Goal: Task Accomplishment & Management: Use online tool/utility

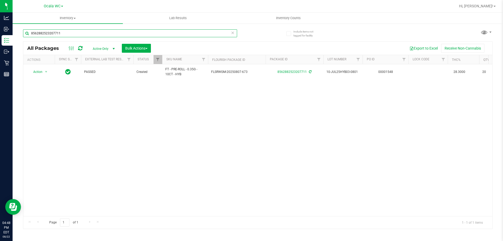
click at [80, 30] on input "8562882523207711" at bounding box center [130, 33] width 214 height 8
type input "ckz"
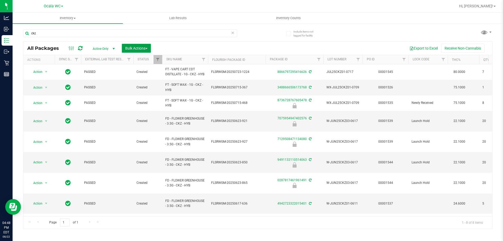
click at [133, 49] on span "Bulk Actions" at bounding box center [136, 48] width 22 height 4
click at [144, 100] on span "Lock/Unlock packages" at bounding box center [143, 98] width 36 height 4
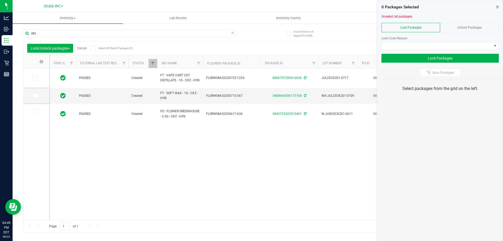
click at [460, 23] on div "Unlock Packages" at bounding box center [469, 27] width 59 height 9
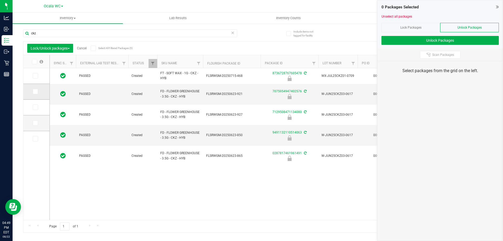
click at [37, 89] on span at bounding box center [35, 91] width 5 height 5
click at [0, 0] on input "checkbox" at bounding box center [0, 0] width 0 height 0
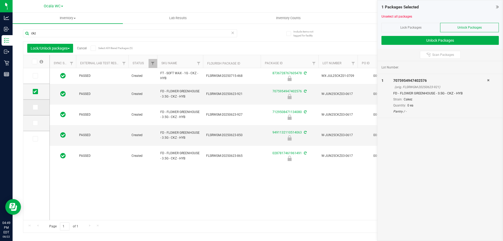
click at [36, 107] on icon at bounding box center [34, 107] width 3 height 0
click at [0, 0] on input "checkbox" at bounding box center [0, 0] width 0 height 0
click at [36, 123] on icon at bounding box center [34, 123] width 3 height 0
click at [0, 0] on input "checkbox" at bounding box center [0, 0] width 0 height 0
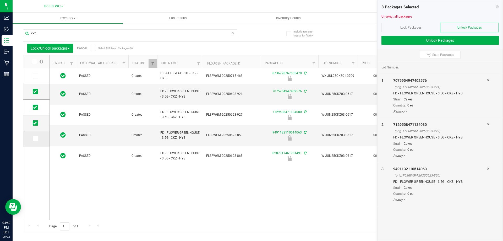
click at [35, 139] on icon at bounding box center [34, 139] width 3 height 0
click at [0, 0] on input "checkbox" at bounding box center [0, 0] width 0 height 0
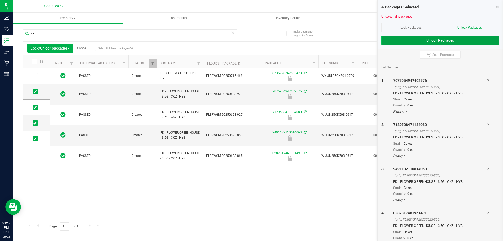
click at [435, 41] on button "Unlock Packages" at bounding box center [440, 40] width 117 height 9
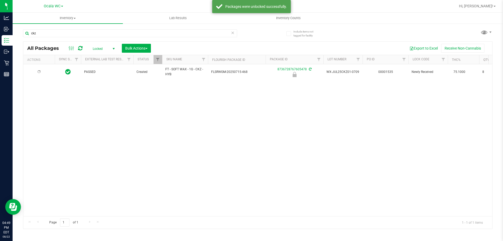
click at [105, 48] on span "Locked" at bounding box center [102, 48] width 29 height 7
click at [102, 58] on li "Active Only" at bounding box center [102, 57] width 28 height 8
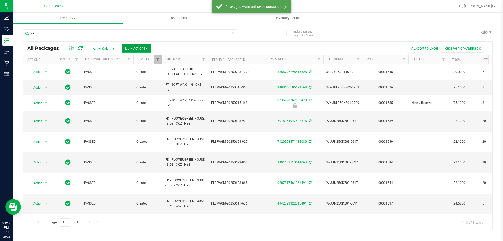
click at [140, 45] on button "Bulk Actions" at bounding box center [136, 48] width 29 height 9
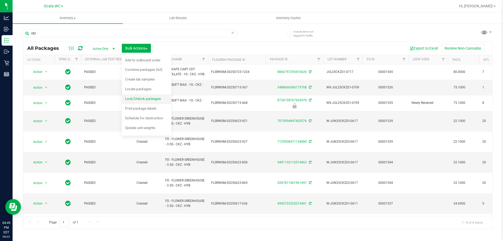
click at [144, 99] on span "Lock/Unlock packages" at bounding box center [143, 98] width 36 height 4
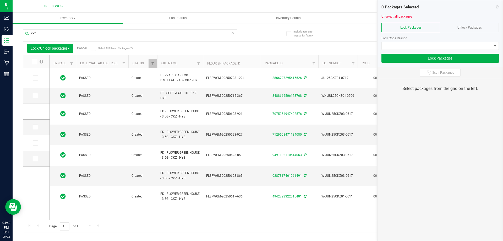
click at [498, 5] on icon at bounding box center [497, 6] width 3 height 5
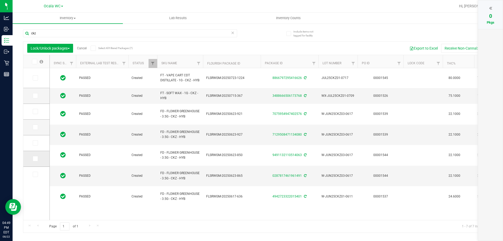
click at [33, 160] on span at bounding box center [35, 158] width 5 height 5
click at [0, 0] on input "checkbox" at bounding box center [0, 0] width 0 height 0
click at [35, 127] on icon at bounding box center [34, 127] width 3 height 0
click at [0, 0] on input "checkbox" at bounding box center [0, 0] width 0 height 0
click at [34, 111] on icon at bounding box center [34, 111] width 3 height 0
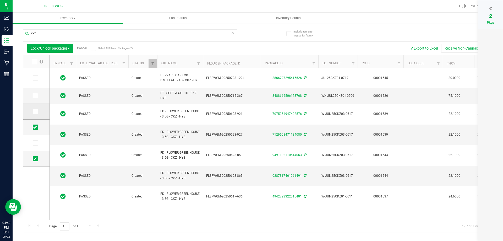
click at [0, 0] on input "checkbox" at bounding box center [0, 0] width 0 height 0
click at [490, 7] on icon at bounding box center [490, 8] width 3 height 5
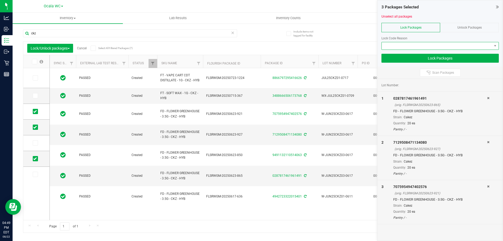
click at [429, 45] on span at bounding box center [437, 45] width 110 height 7
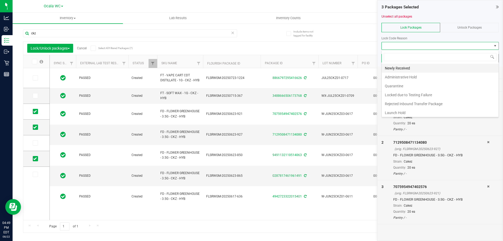
click at [407, 69] on li "Newly Received" at bounding box center [440, 68] width 117 height 9
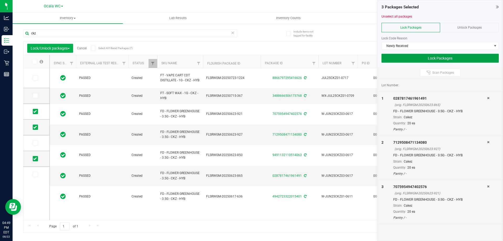
click at [417, 60] on button "Lock Packages" at bounding box center [440, 58] width 117 height 9
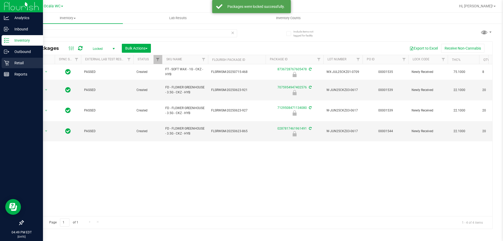
click at [10, 65] on p "Retail" at bounding box center [24, 63] width 31 height 6
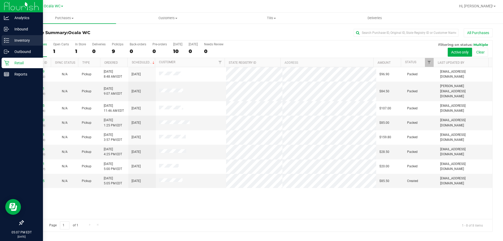
click at [23, 44] on div "Inventory" at bounding box center [22, 40] width 41 height 10
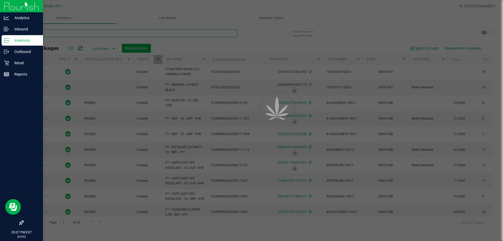
click at [57, 34] on input "text" at bounding box center [130, 33] width 214 height 8
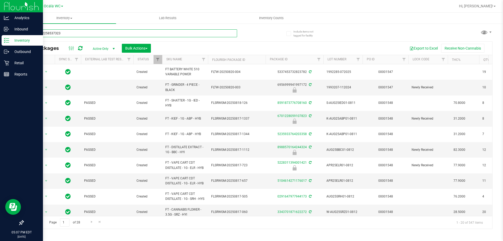
type input "6795882258537323"
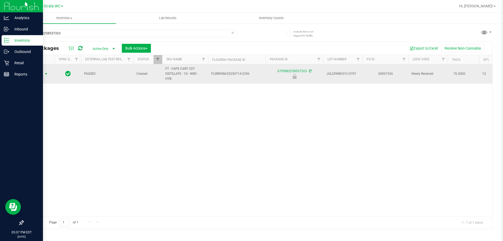
click at [37, 74] on span "Action" at bounding box center [36, 73] width 14 height 7
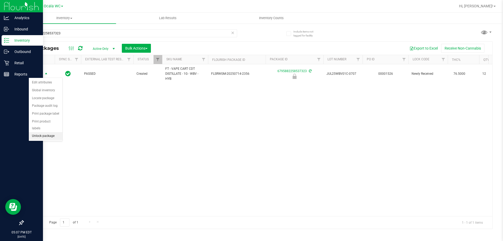
click at [44, 132] on li "Unlock package" at bounding box center [46, 136] width 34 height 8
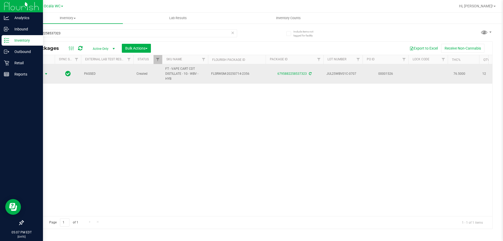
click at [44, 74] on span "select" at bounding box center [46, 73] width 7 height 7
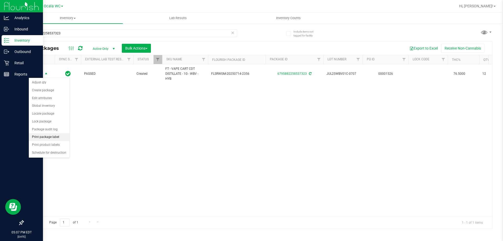
click at [46, 136] on li "Print package label" at bounding box center [49, 137] width 41 height 8
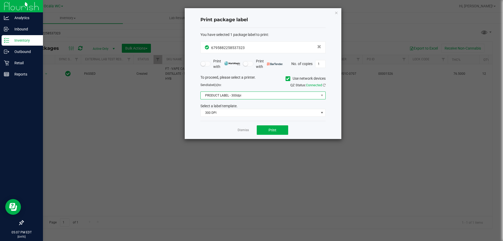
click at [258, 95] on span "PRODUCT LABEL - 300dpi" at bounding box center [260, 95] width 118 height 7
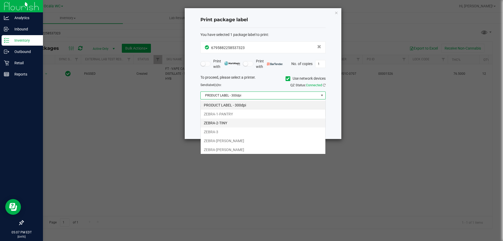
scroll to position [8, 125]
click at [237, 112] on li "ZEBRA-1-PANTRY" at bounding box center [263, 114] width 125 height 9
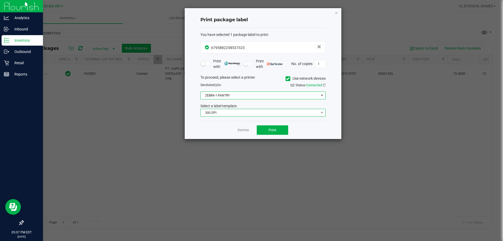
click at [237, 113] on span "300 DPI" at bounding box center [260, 112] width 118 height 7
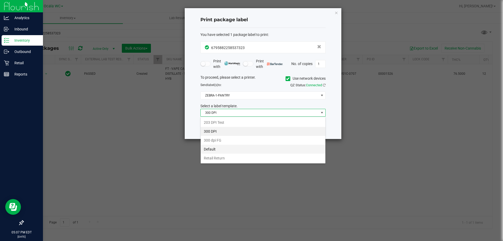
click at [226, 150] on li "Default" at bounding box center [263, 149] width 125 height 9
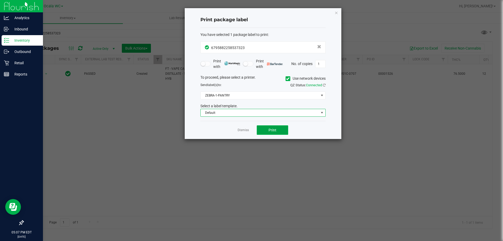
click at [276, 129] on span "Print" at bounding box center [273, 130] width 8 height 4
